Goal: Information Seeking & Learning: Learn about a topic

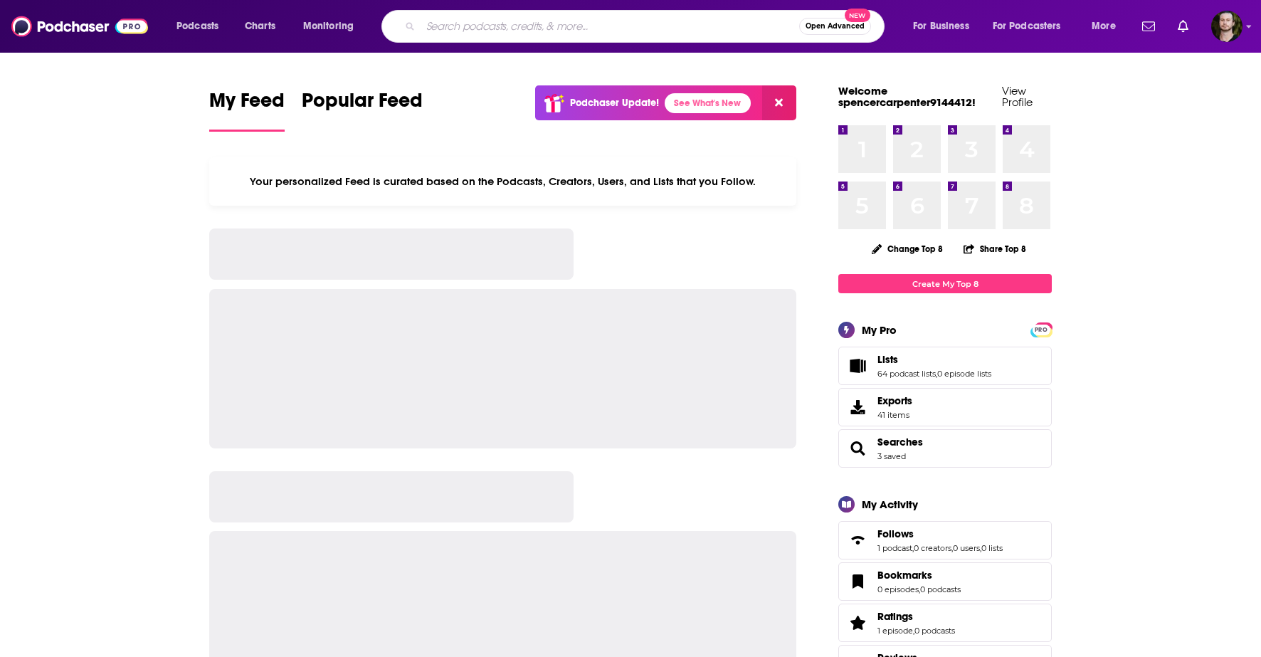
click at [609, 30] on input "Search podcasts, credits, & more..." at bounding box center [610, 26] width 379 height 23
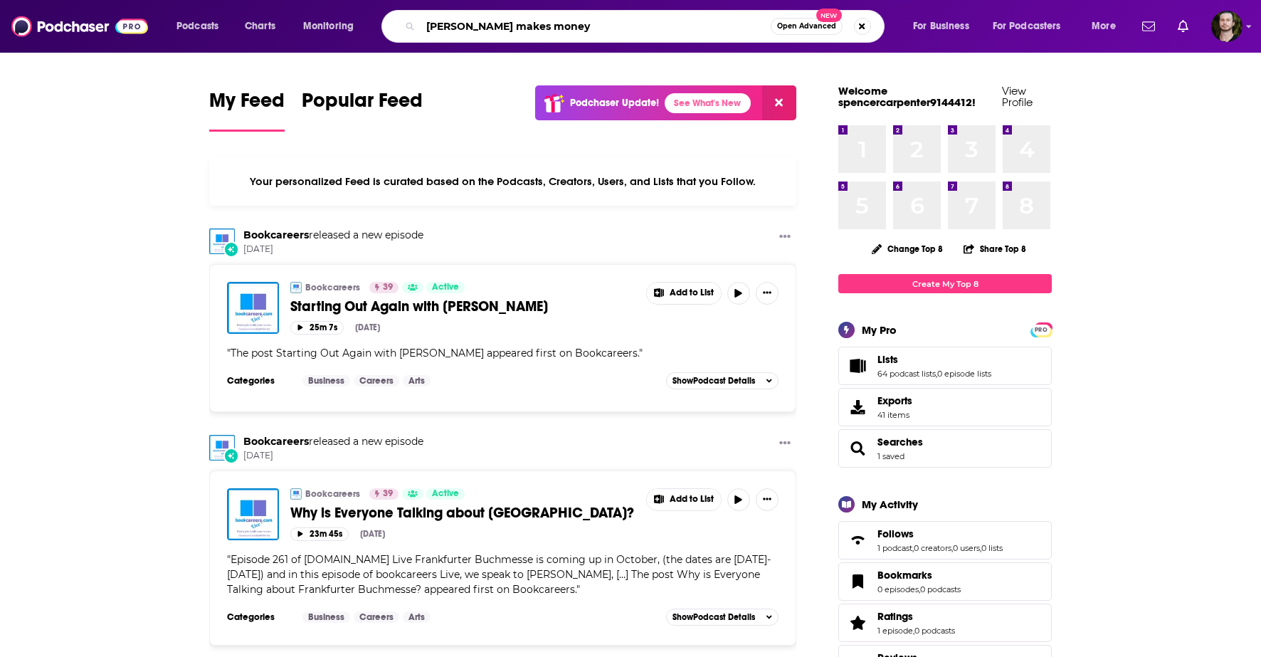
type input "[PERSON_NAME] makes money"
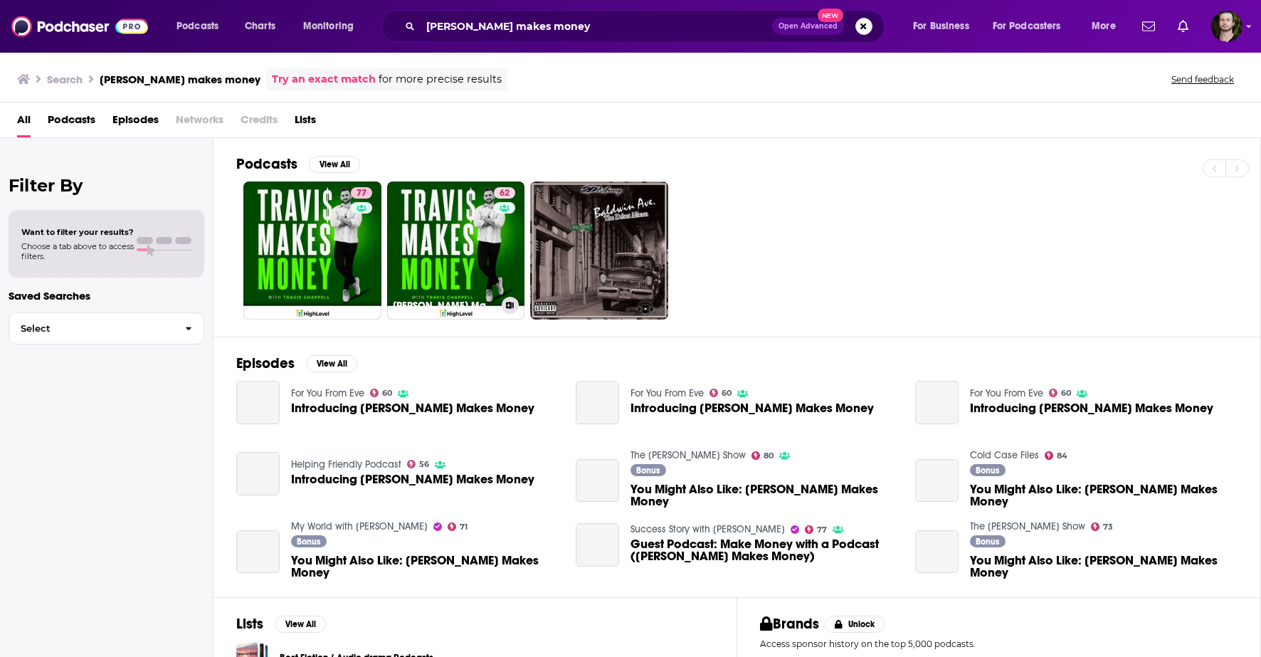
click at [382, 225] on ul "77 62 [PERSON_NAME] Makes Money" at bounding box center [455, 251] width 425 height 138
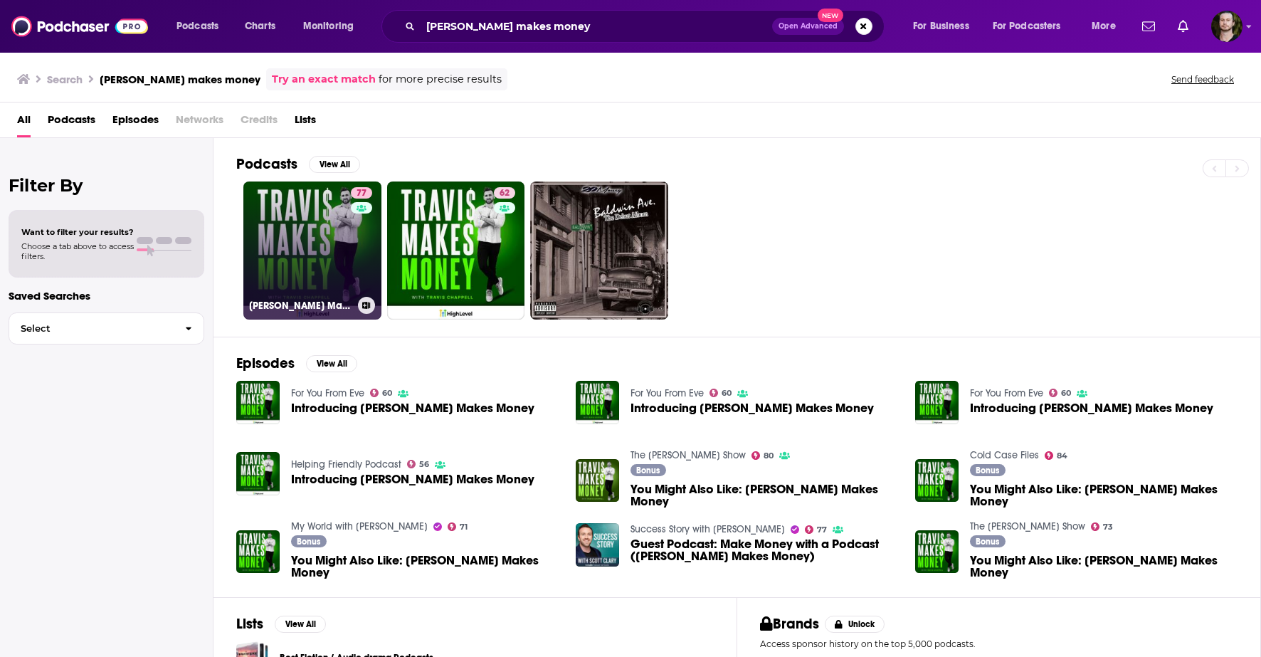
click at [353, 232] on div "77" at bounding box center [363, 242] width 25 height 110
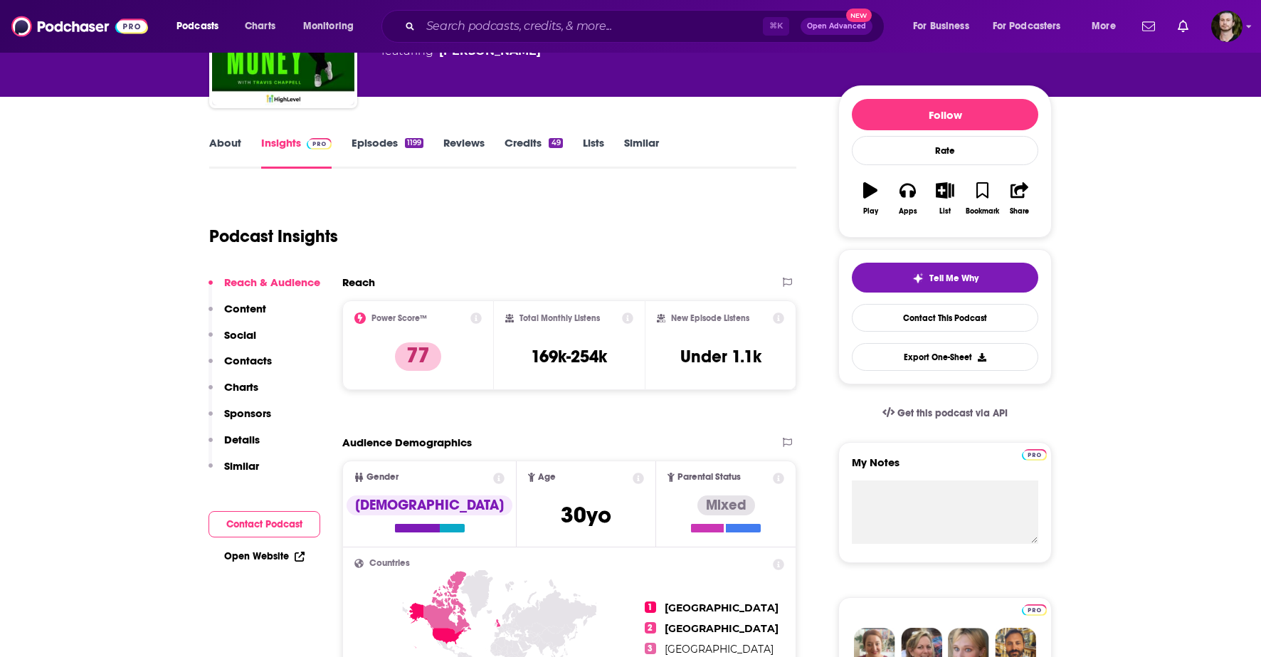
scroll to position [119, 0]
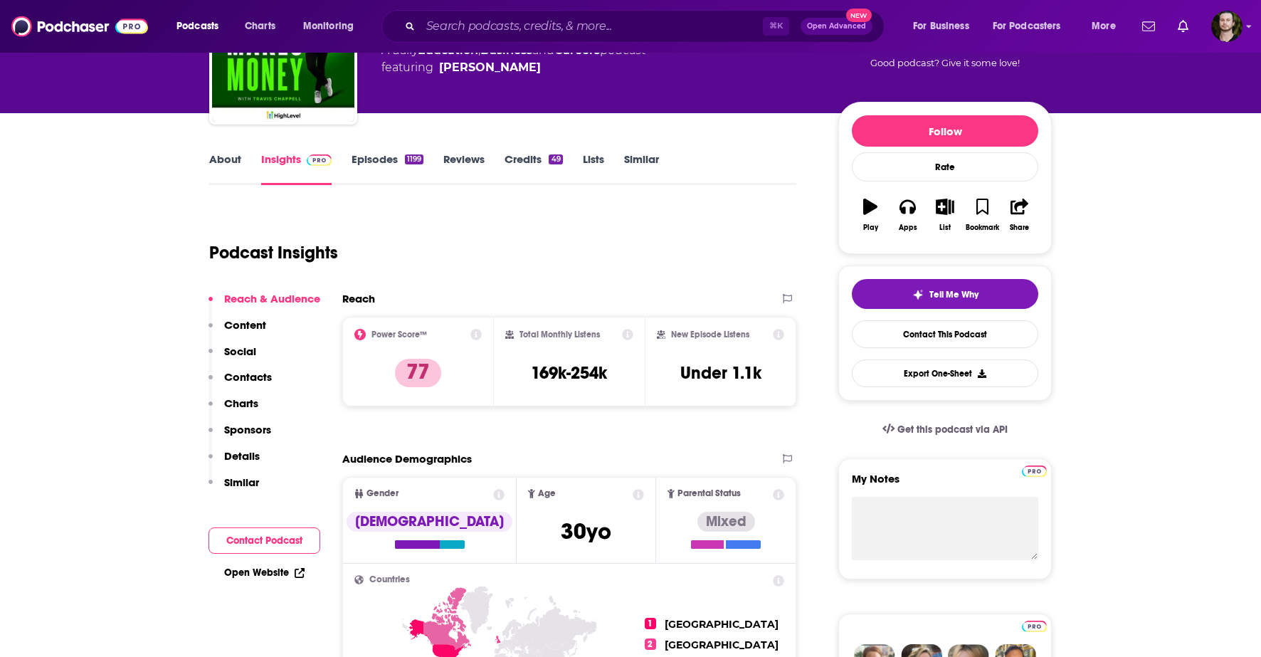
click at [780, 332] on icon at bounding box center [778, 334] width 11 height 11
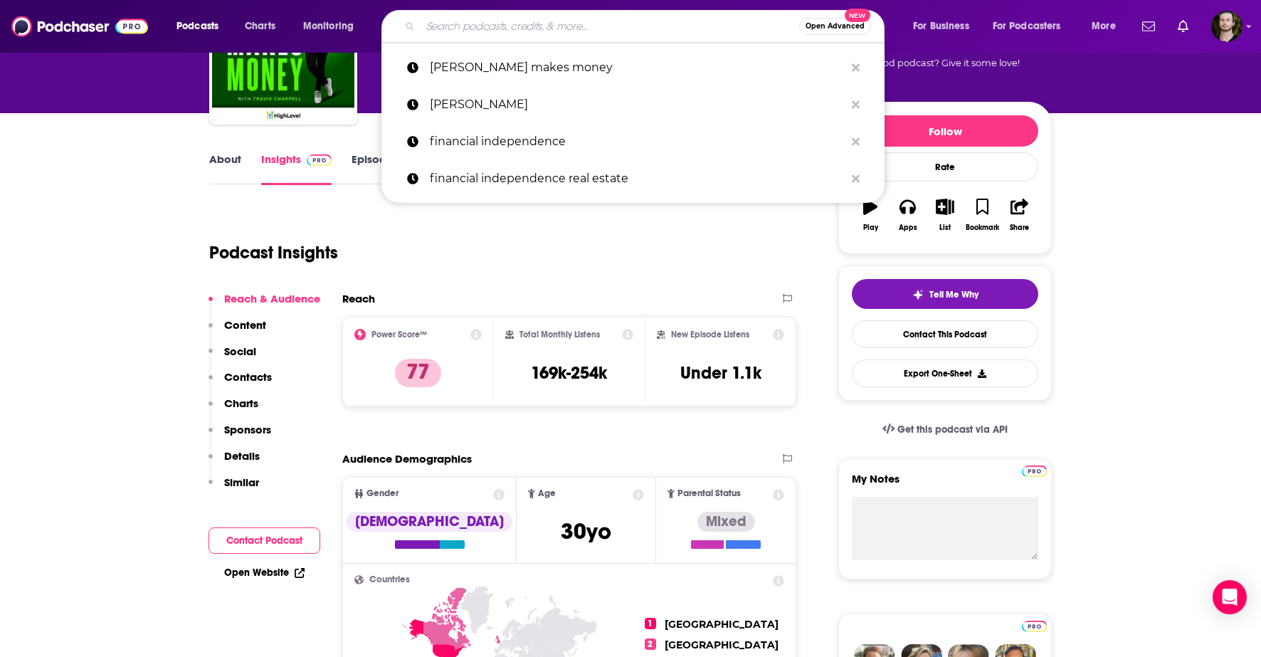
click at [479, 28] on input "Search podcasts, credits, & more..." at bounding box center [610, 26] width 379 height 23
click at [508, 65] on p "[PERSON_NAME] makes money" at bounding box center [637, 67] width 415 height 37
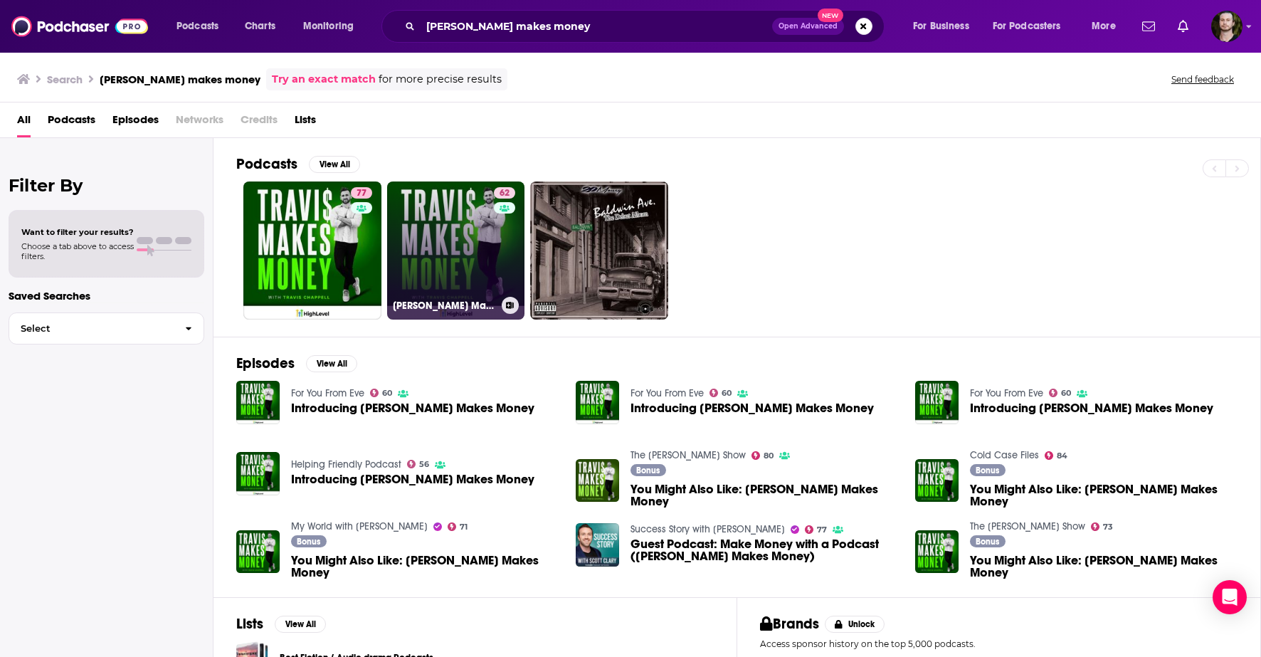
click at [475, 221] on link "62 [PERSON_NAME] Makes Money" at bounding box center [456, 251] width 138 height 138
